Goal: Find specific fact: Find specific fact

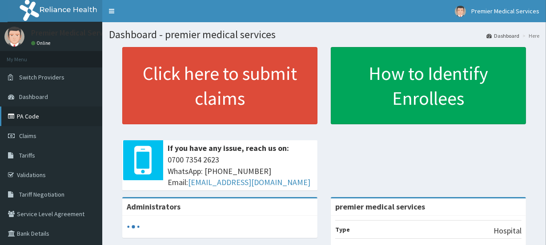
click at [44, 116] on link "PA Code" at bounding box center [51, 117] width 102 height 20
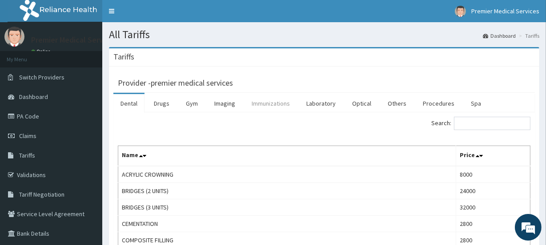
click at [283, 110] on link "Immunizations" at bounding box center [271, 103] width 52 height 19
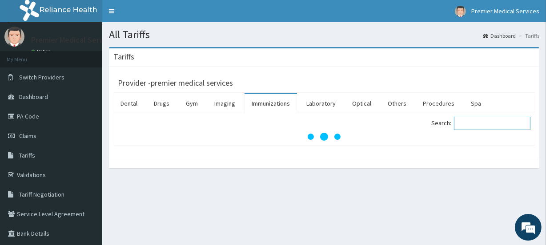
click at [468, 123] on input "Search:" at bounding box center [492, 123] width 76 height 13
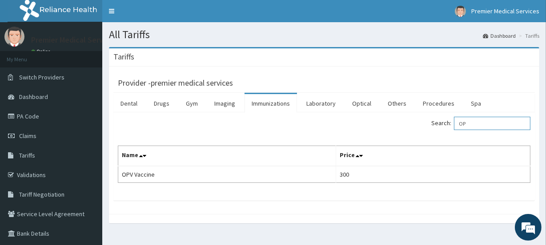
type input "O"
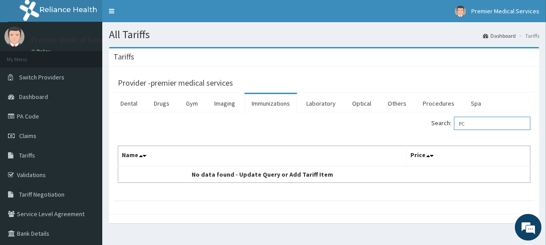
type input "P"
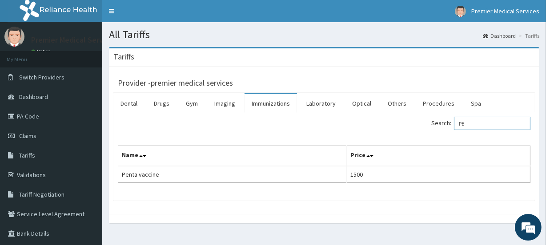
type input "P"
type input "ROTA"
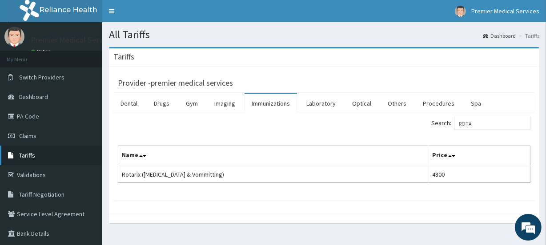
click at [46, 151] on link "Tariffs" at bounding box center [51, 156] width 102 height 20
click at [46, 116] on link "PA Code" at bounding box center [51, 117] width 102 height 20
